Goal: Navigation & Orientation: Find specific page/section

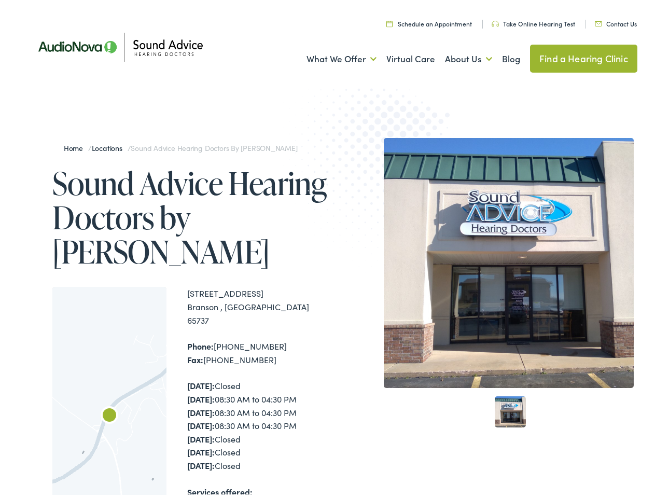
click at [327, 249] on img at bounding box center [383, 165] width 203 height 221
click at [332, 56] on link "What We Offer" at bounding box center [341, 56] width 70 height 38
click at [457, 56] on link "About Us" at bounding box center [468, 56] width 47 height 38
click at [109, 390] on div at bounding box center [109, 424] width 114 height 283
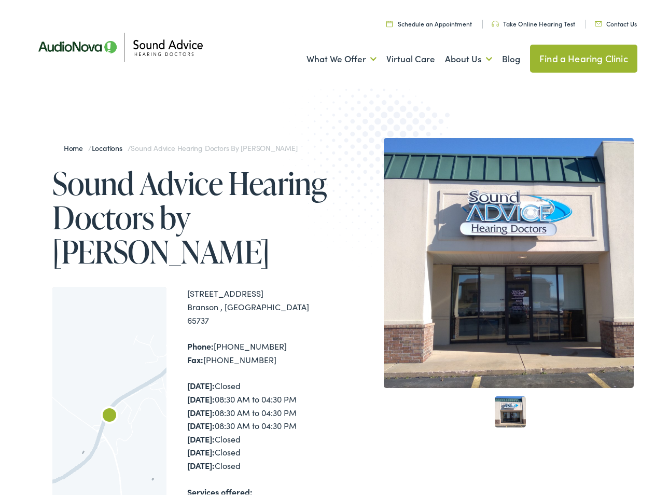
click at [109, 390] on div at bounding box center [109, 424] width 114 height 283
click at [109, 406] on img "Sound Advice Hearing Doctors by AudioNova" at bounding box center [109, 413] width 25 height 25
click at [503, 260] on img at bounding box center [509, 260] width 250 height 250
